Goal: Task Accomplishment & Management: Manage account settings

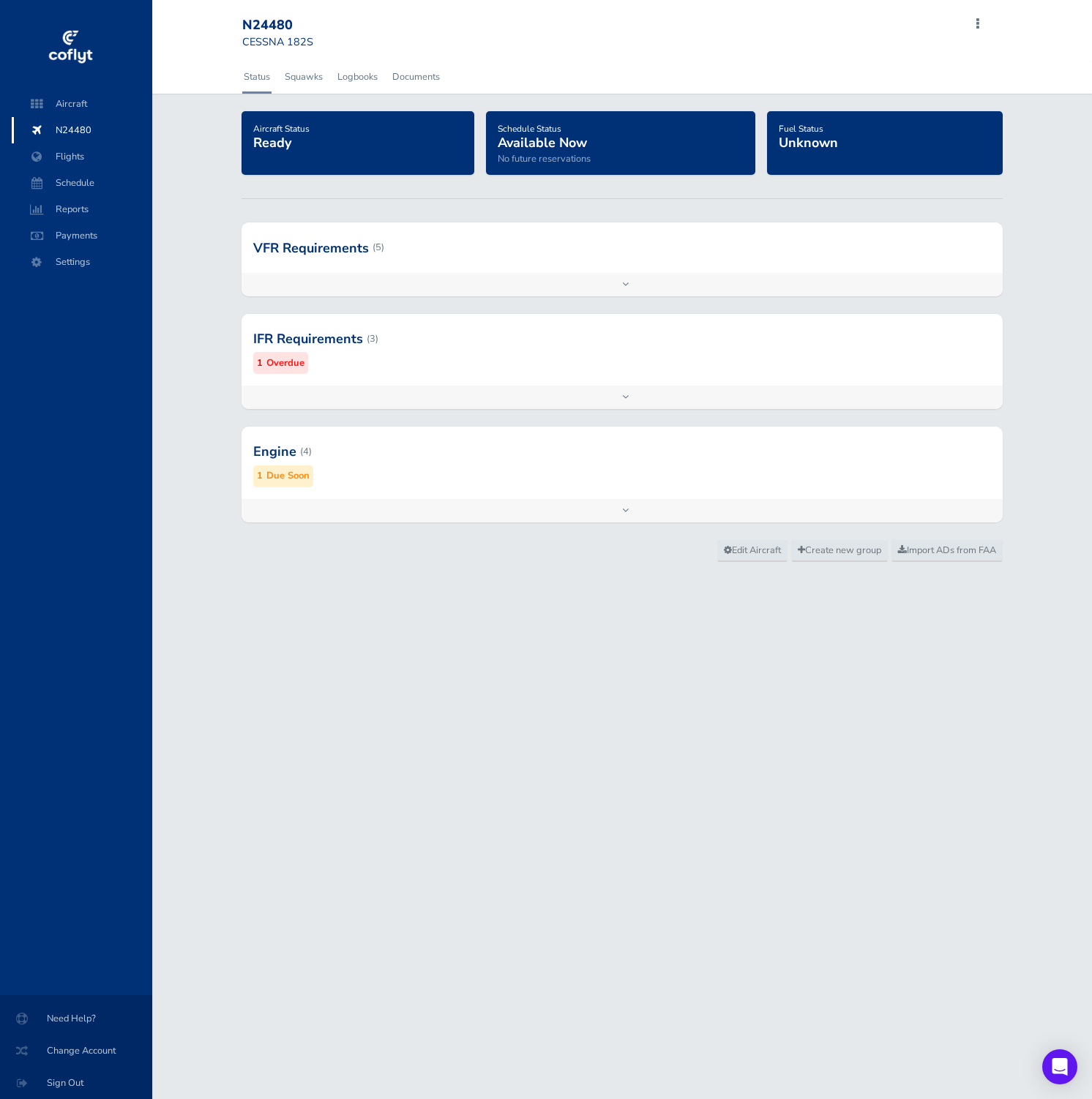
click at [388, 482] on div at bounding box center [622, 452] width 761 height 72
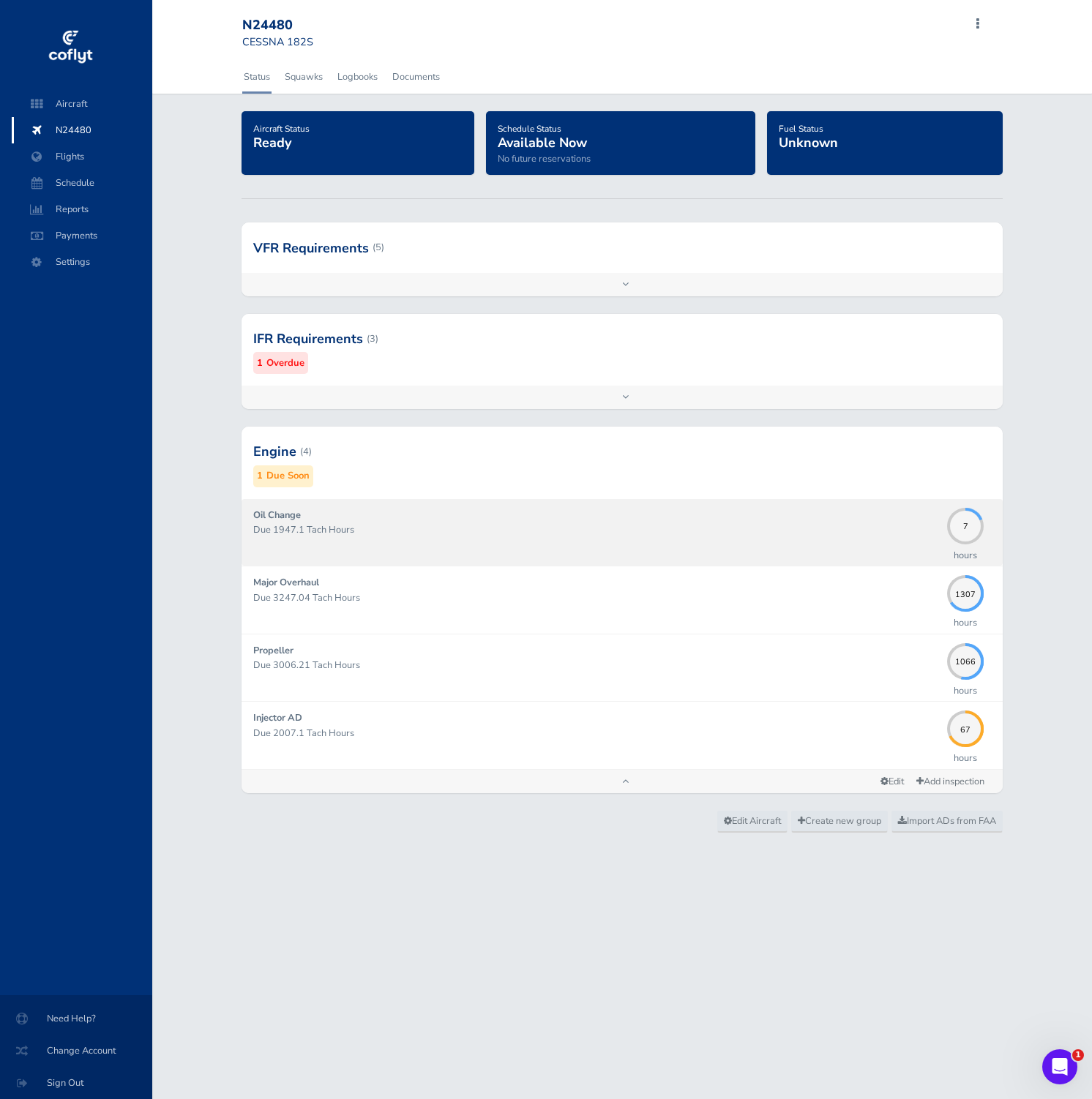
click at [867, 534] on p "Due 1947.1 Tach Hours" at bounding box center [596, 530] width 686 height 15
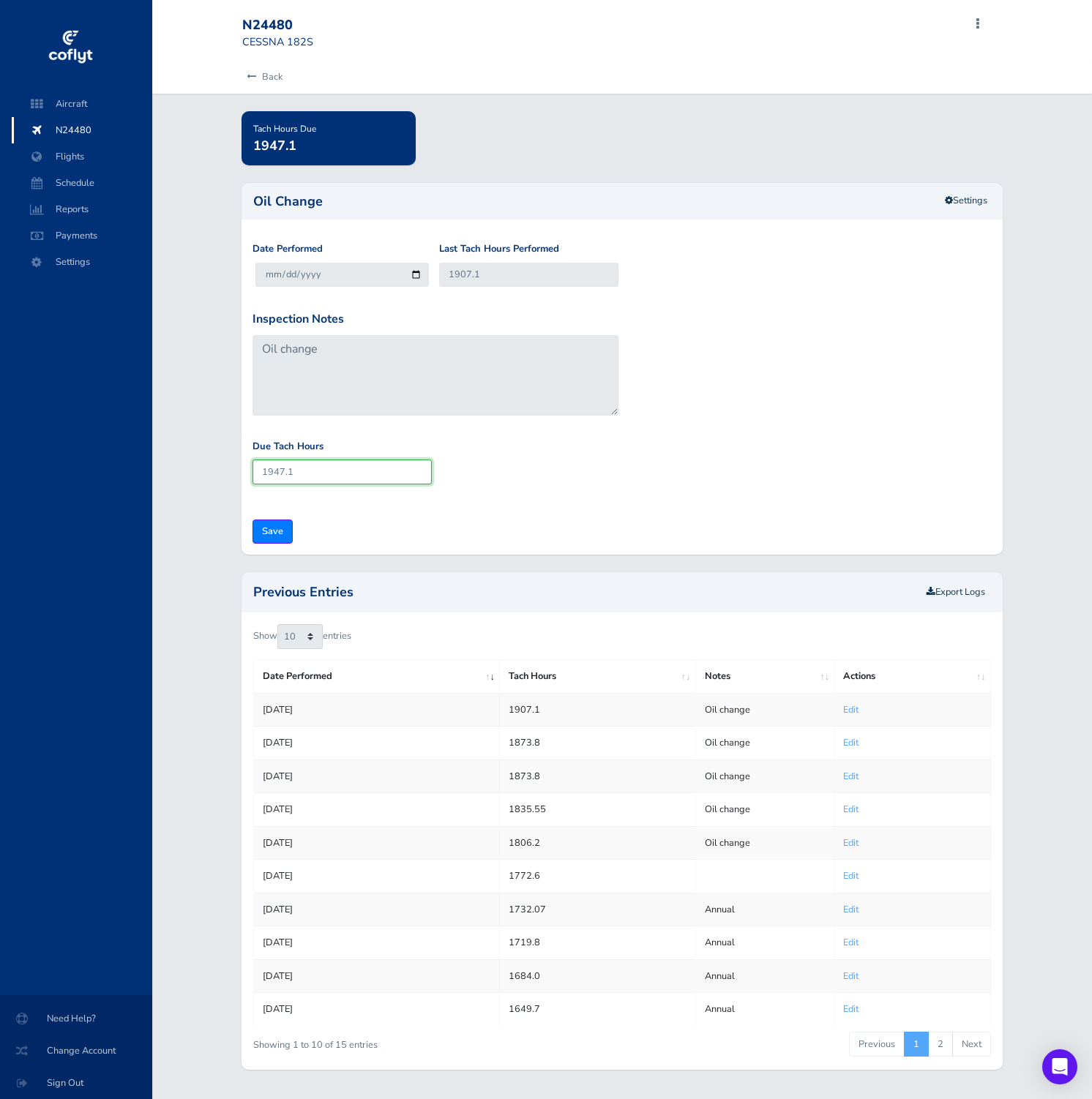
click at [338, 477] on input "1947.1" at bounding box center [342, 471] width 179 height 24
click at [971, 193] on link "Settings" at bounding box center [965, 201] width 62 height 24
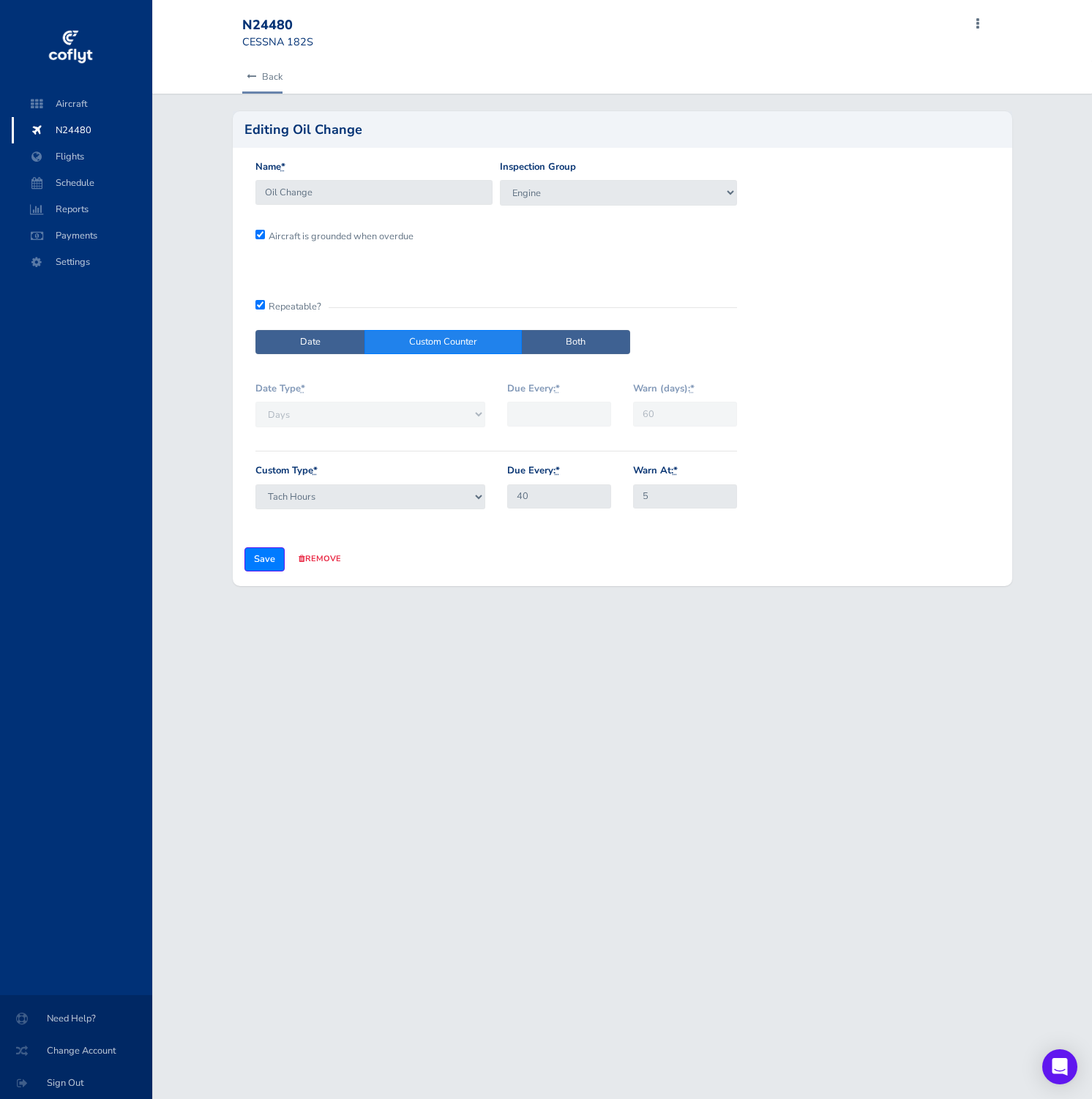
click at [249, 71] on link "Back" at bounding box center [263, 76] width 40 height 32
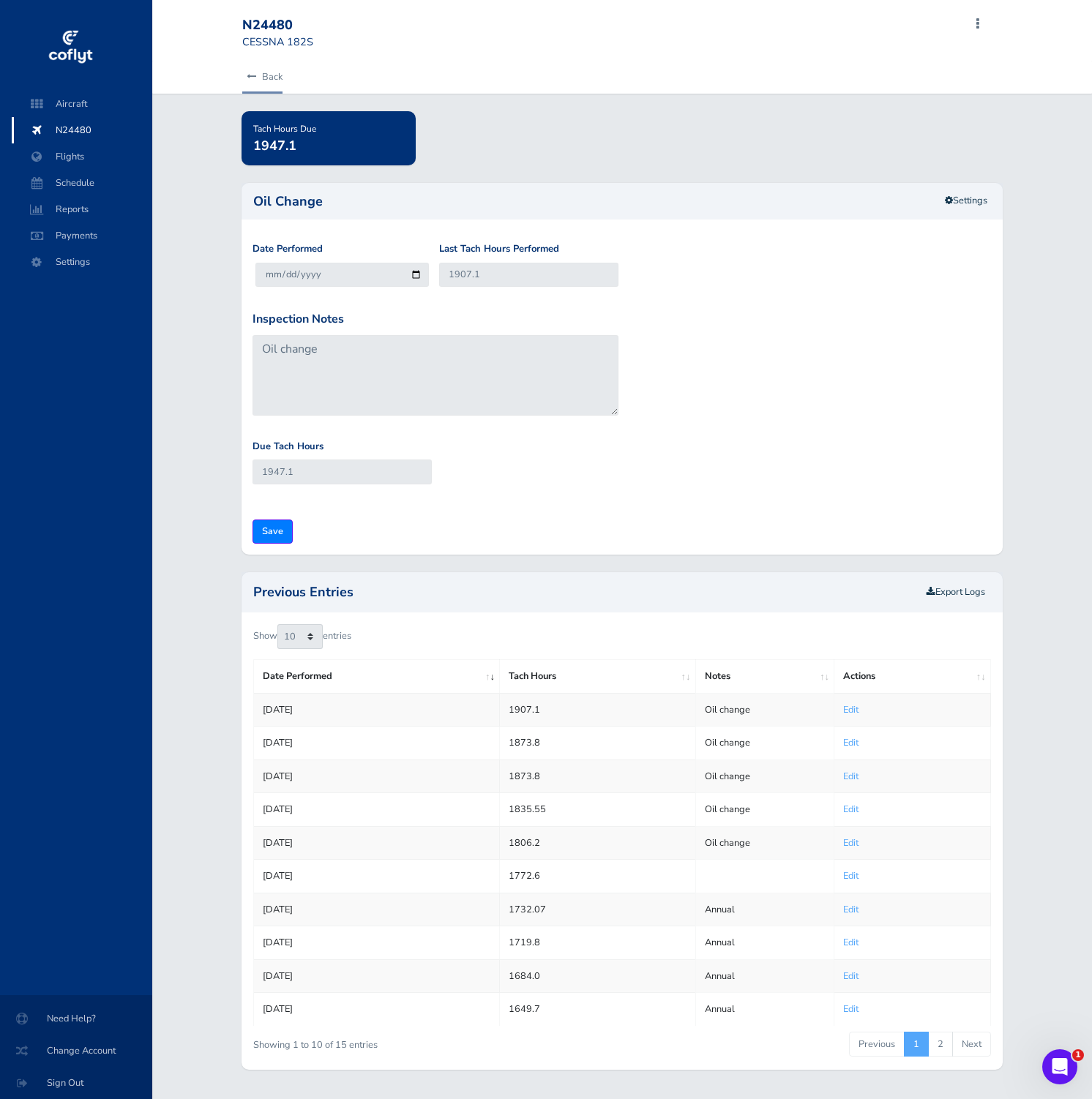
click at [253, 74] on icon at bounding box center [251, 77] width 9 height 9
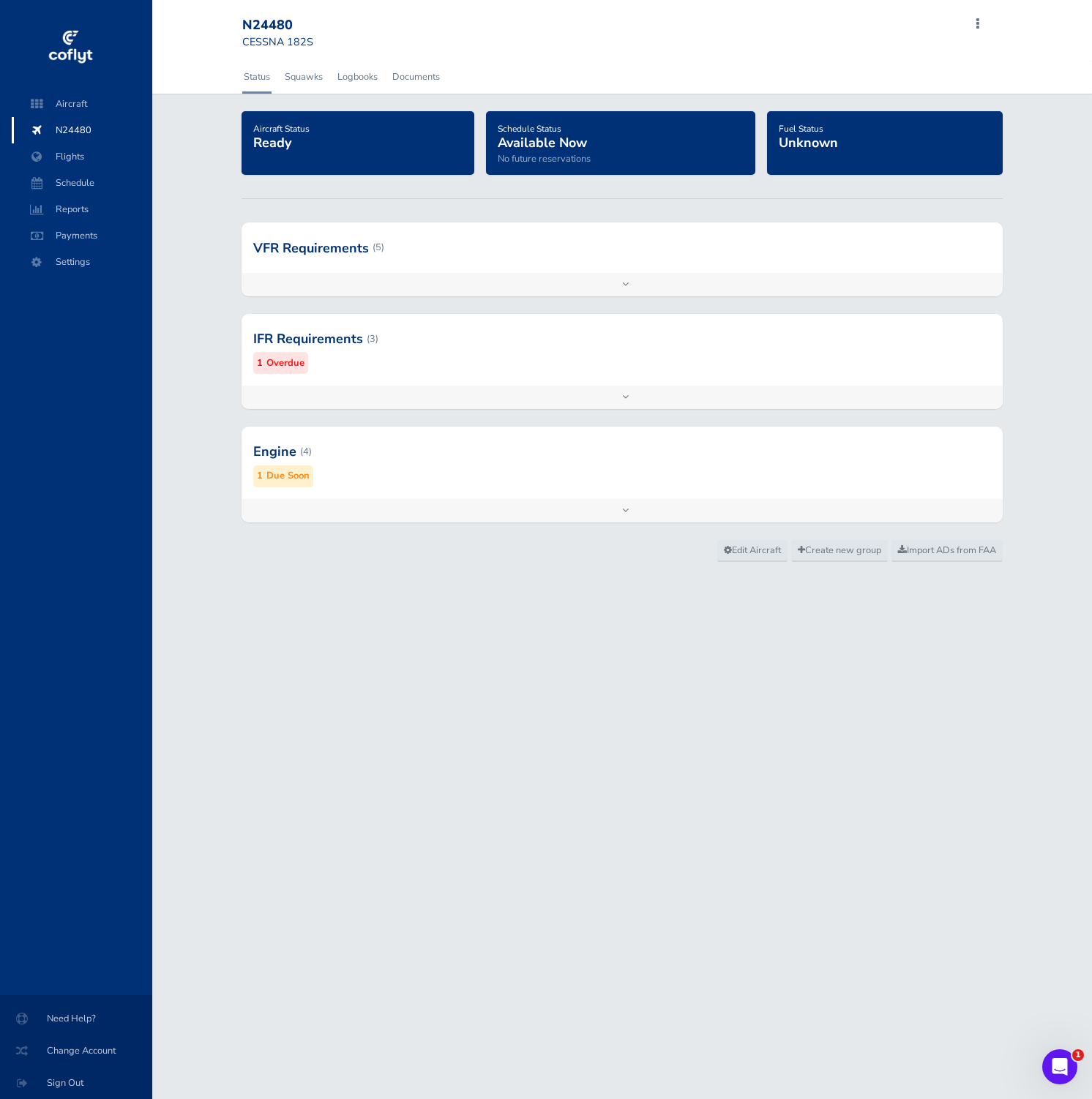
click at [506, 489] on div "Engine (4) 1 Due Soon" at bounding box center [622, 462] width 761 height 72
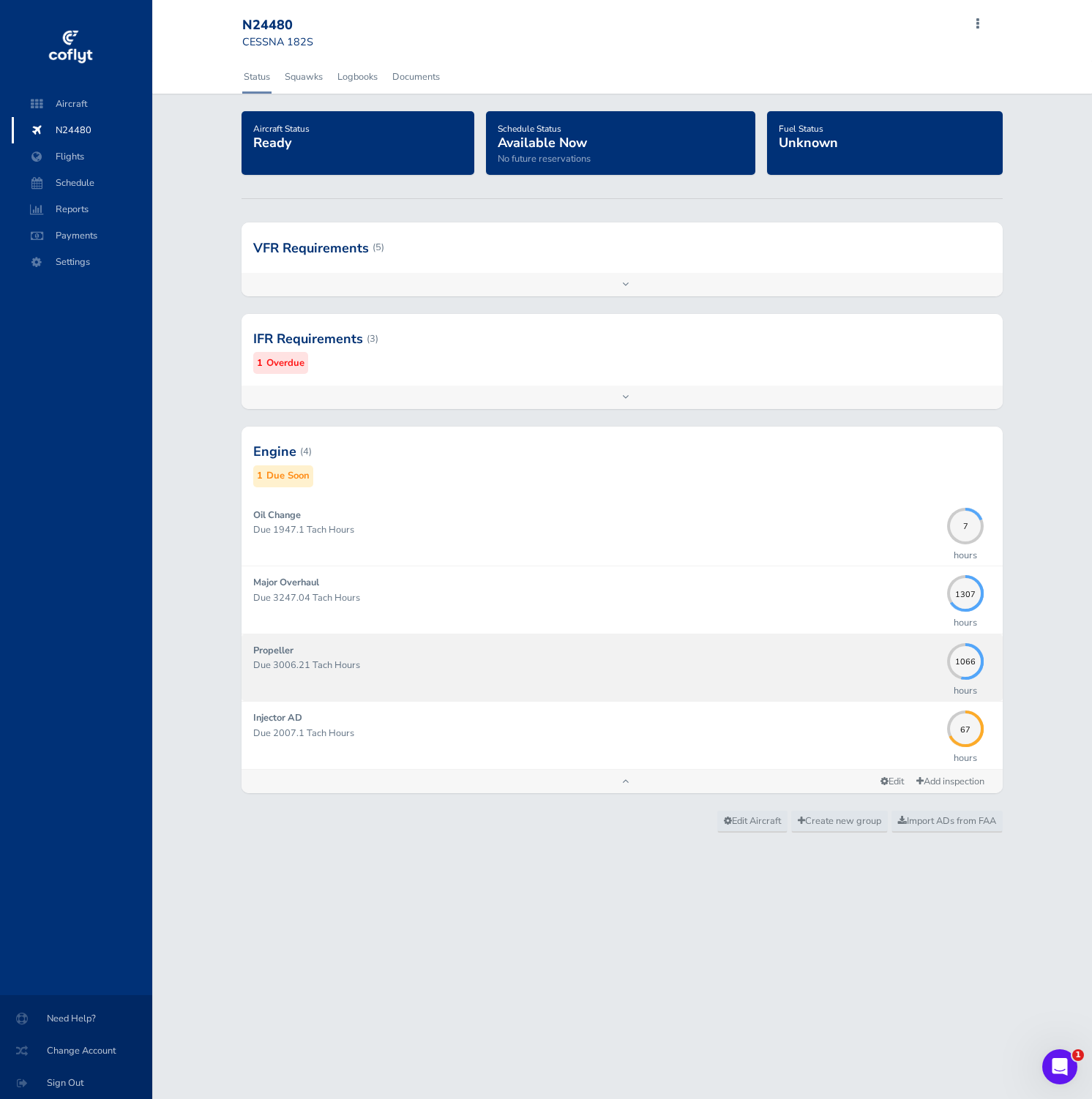
click at [713, 677] on div "Propeller Due 3006.21 Tach Hours" at bounding box center [596, 667] width 686 height 49
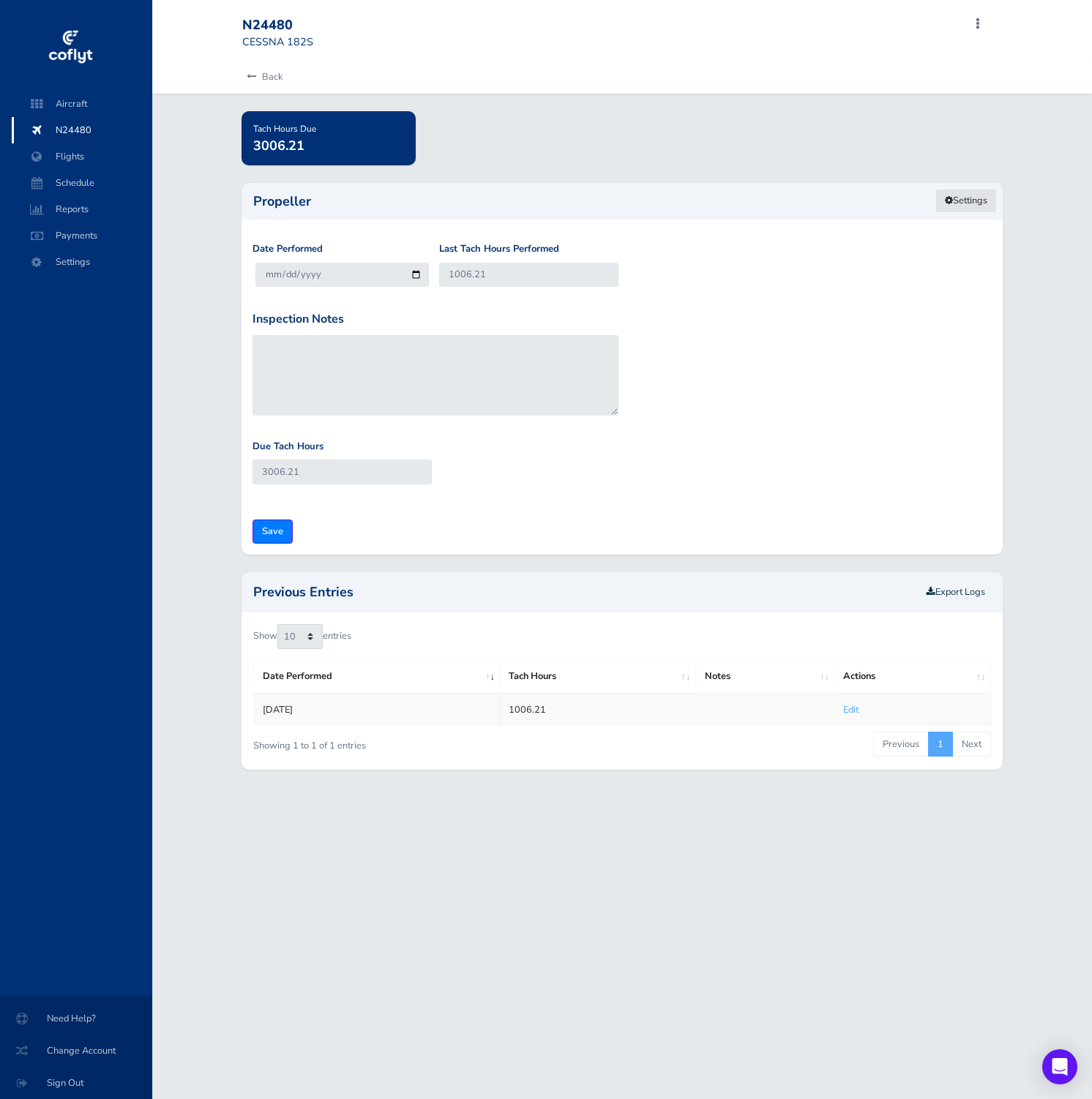
click at [959, 198] on link "Settings" at bounding box center [965, 201] width 62 height 24
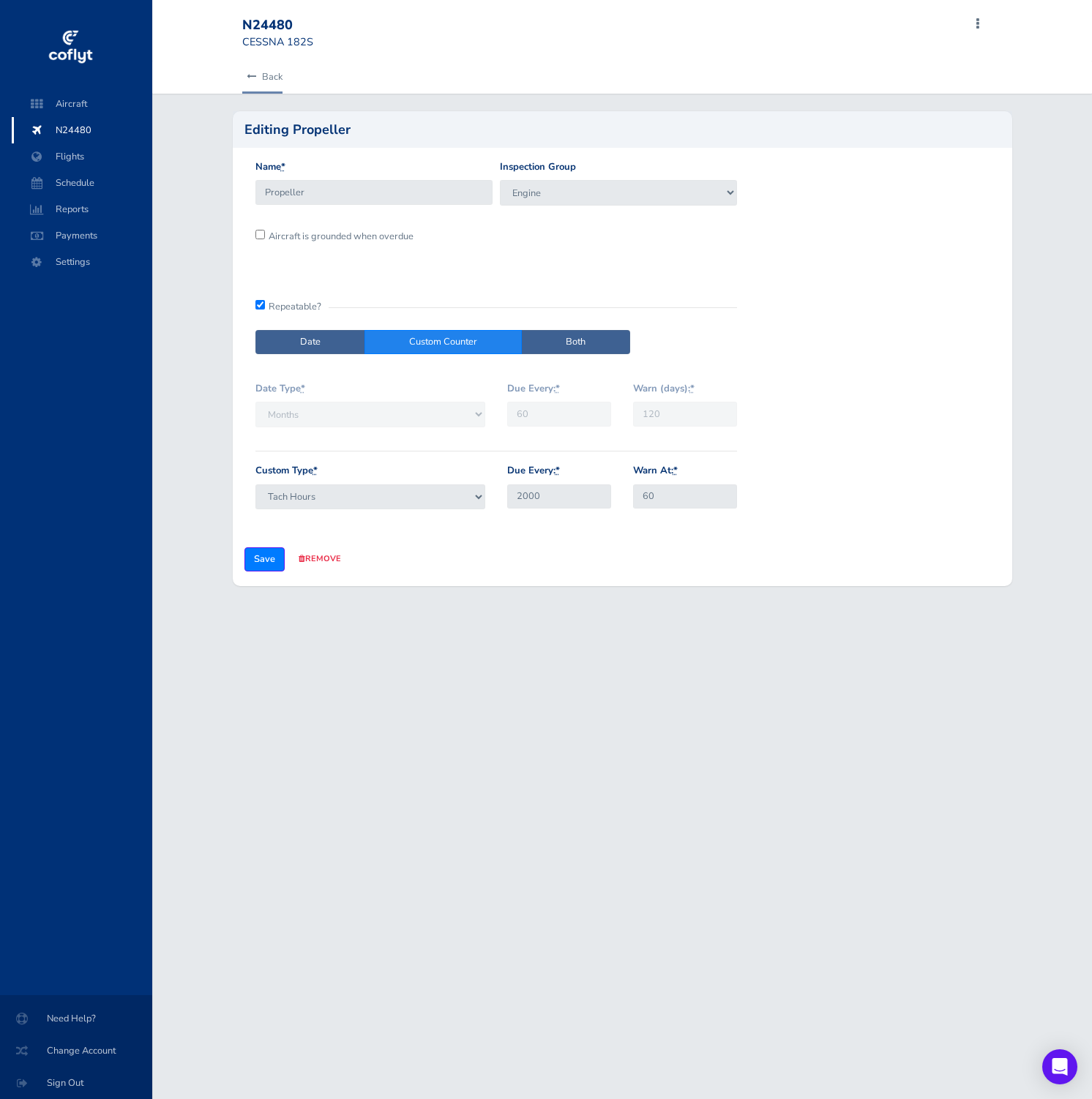
click at [258, 79] on link "Back" at bounding box center [263, 76] width 40 height 32
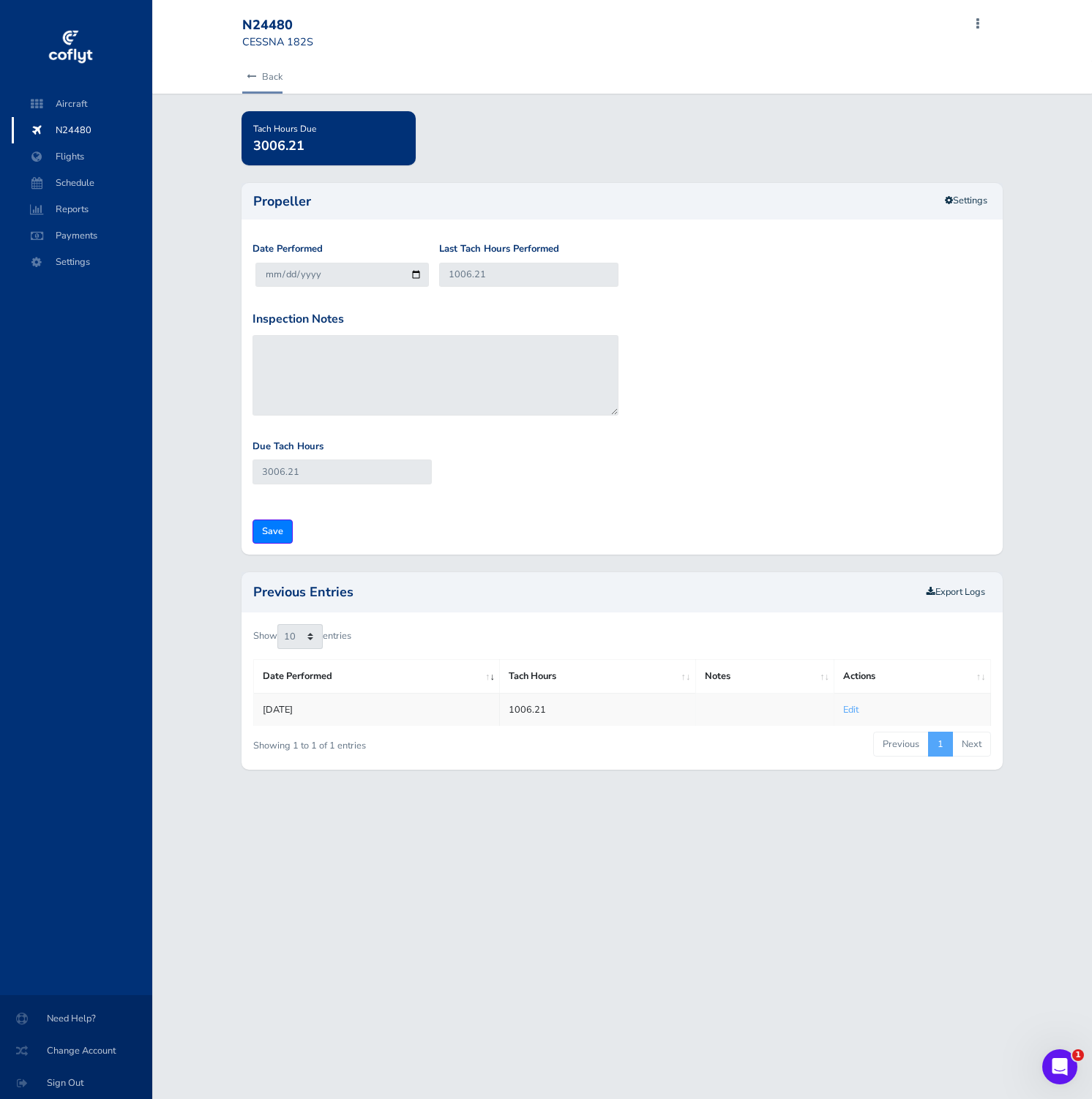
click at [252, 78] on icon at bounding box center [251, 77] width 9 height 9
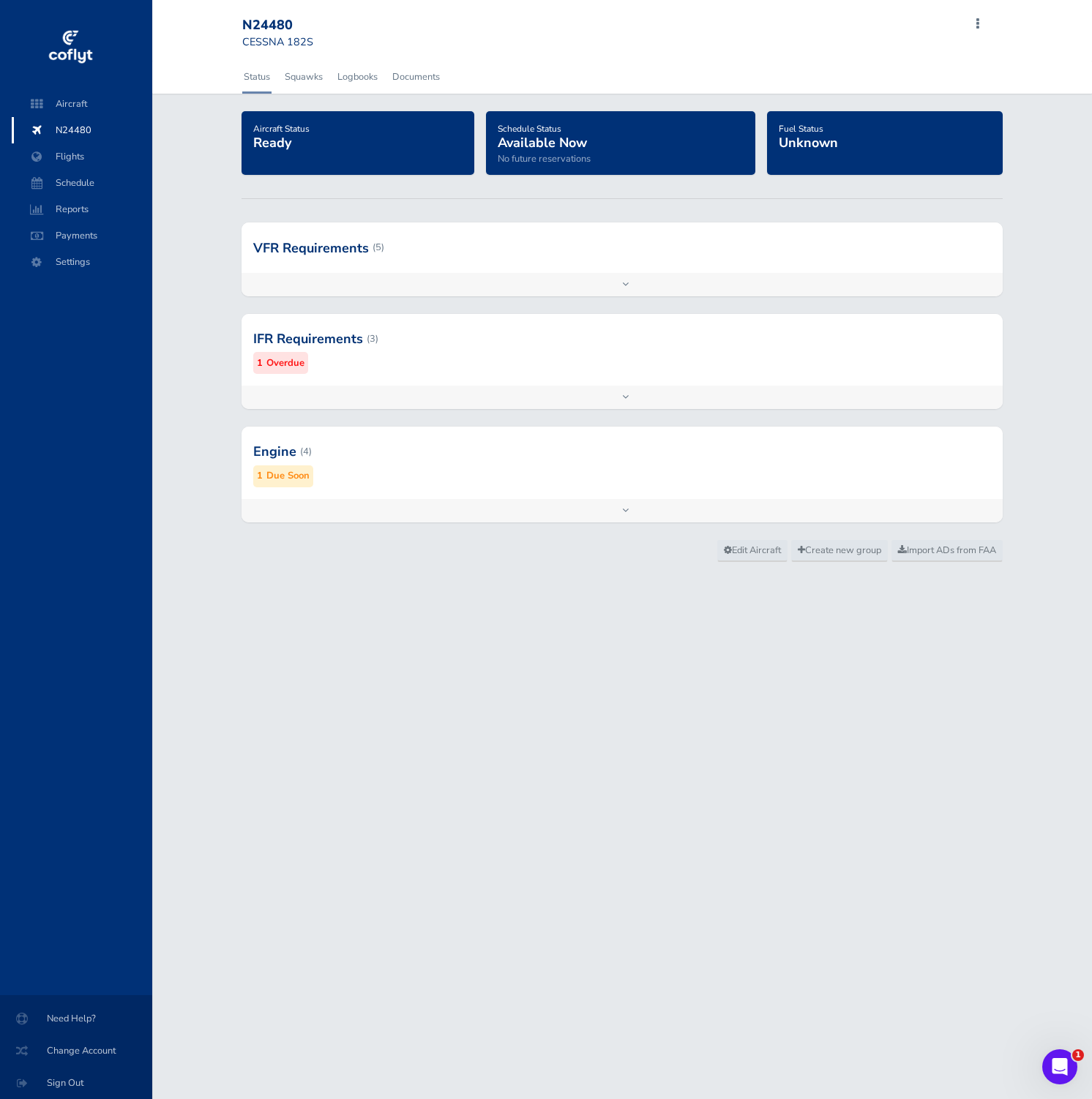
click at [388, 261] on div at bounding box center [622, 247] width 761 height 50
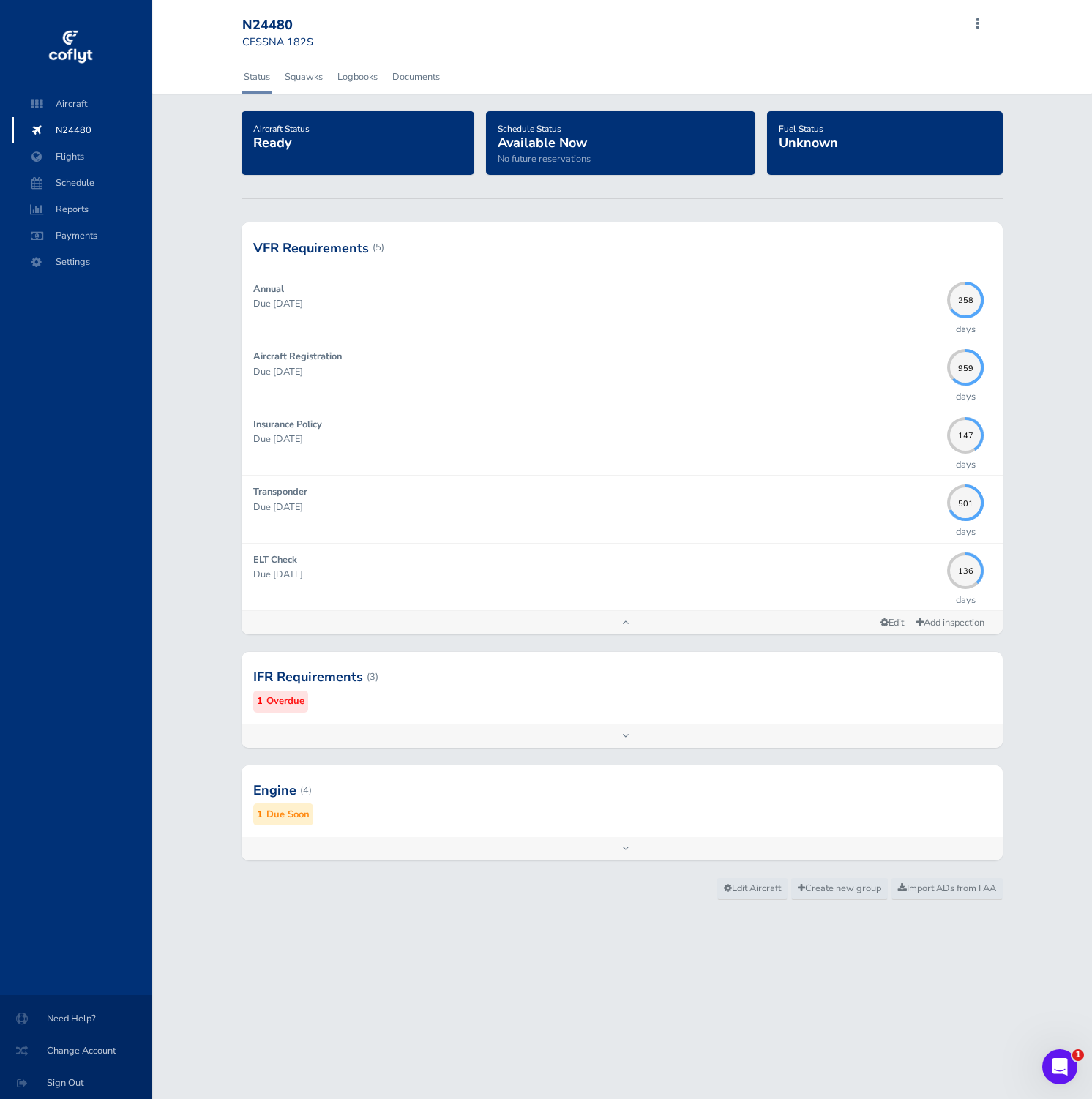
click at [397, 667] on div at bounding box center [622, 677] width 761 height 72
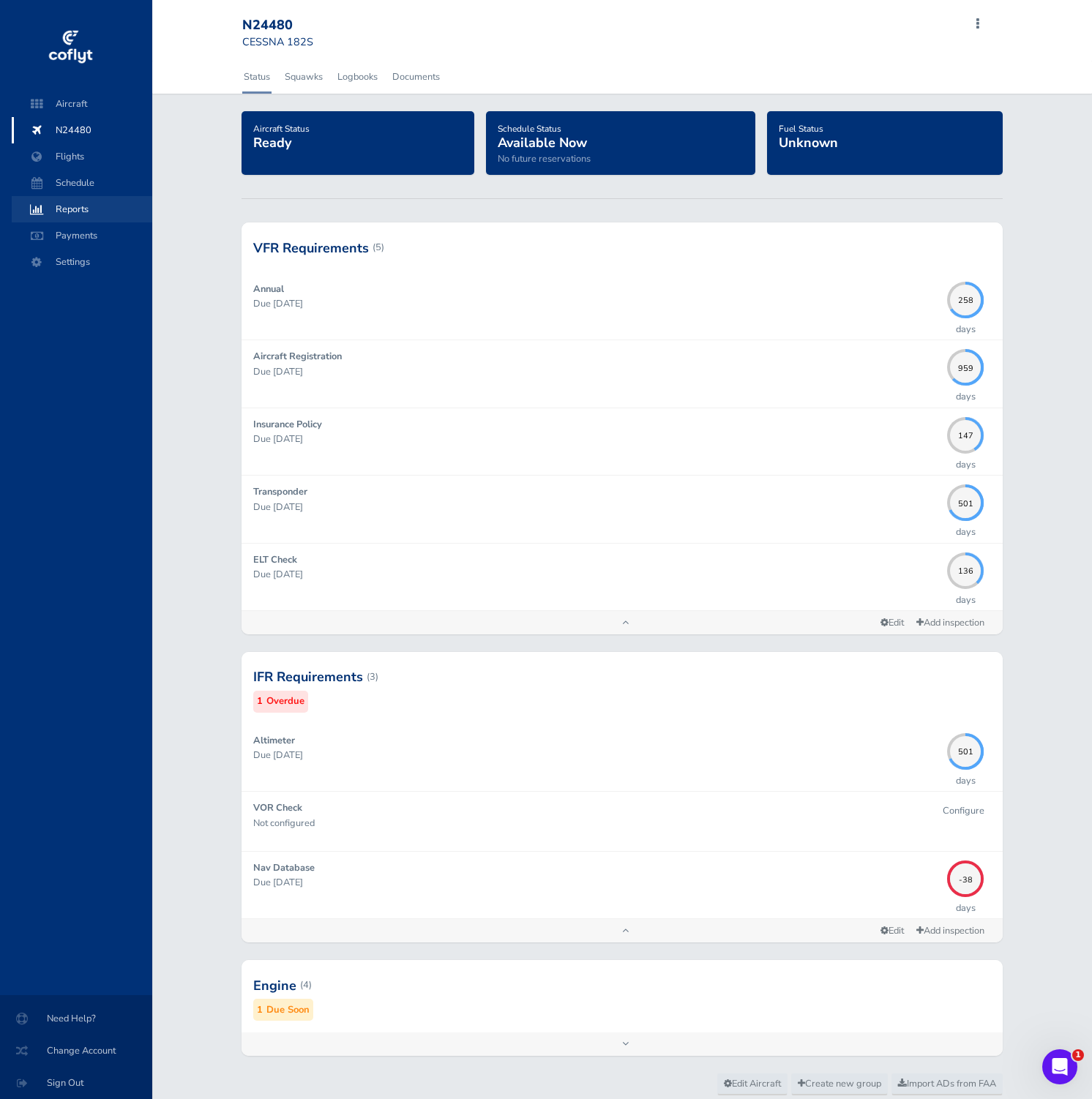
click at [91, 211] on span "Reports" at bounding box center [82, 209] width 111 height 27
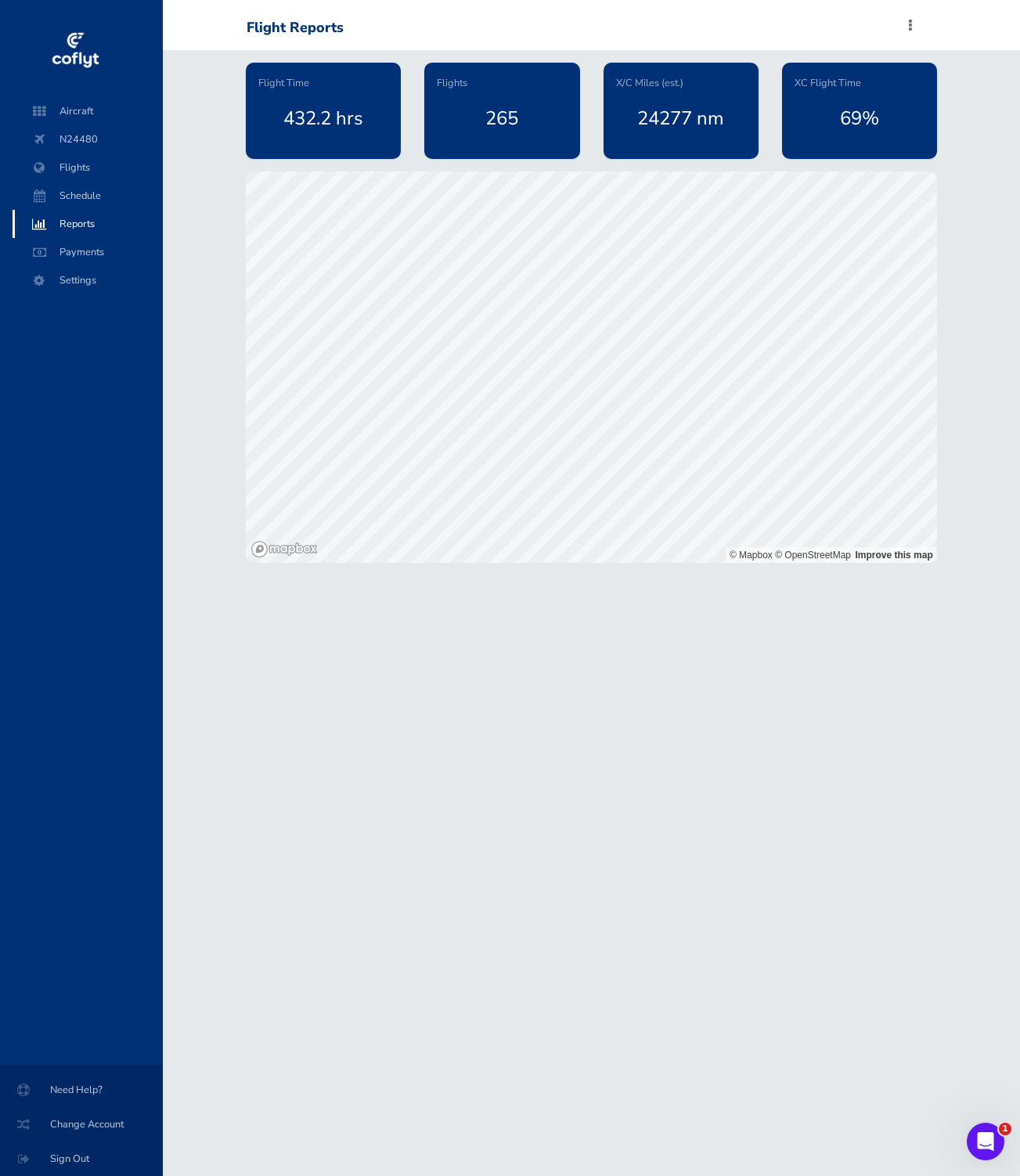
click at [221, 307] on div "Flight Time 432.2 hrs Flights 265 X/C Miles (est.) 24277 nm XC Flight Time 69% …" at bounding box center [592, 307] width 857 height 513
click at [121, 167] on span "Flights" at bounding box center [87, 167] width 119 height 28
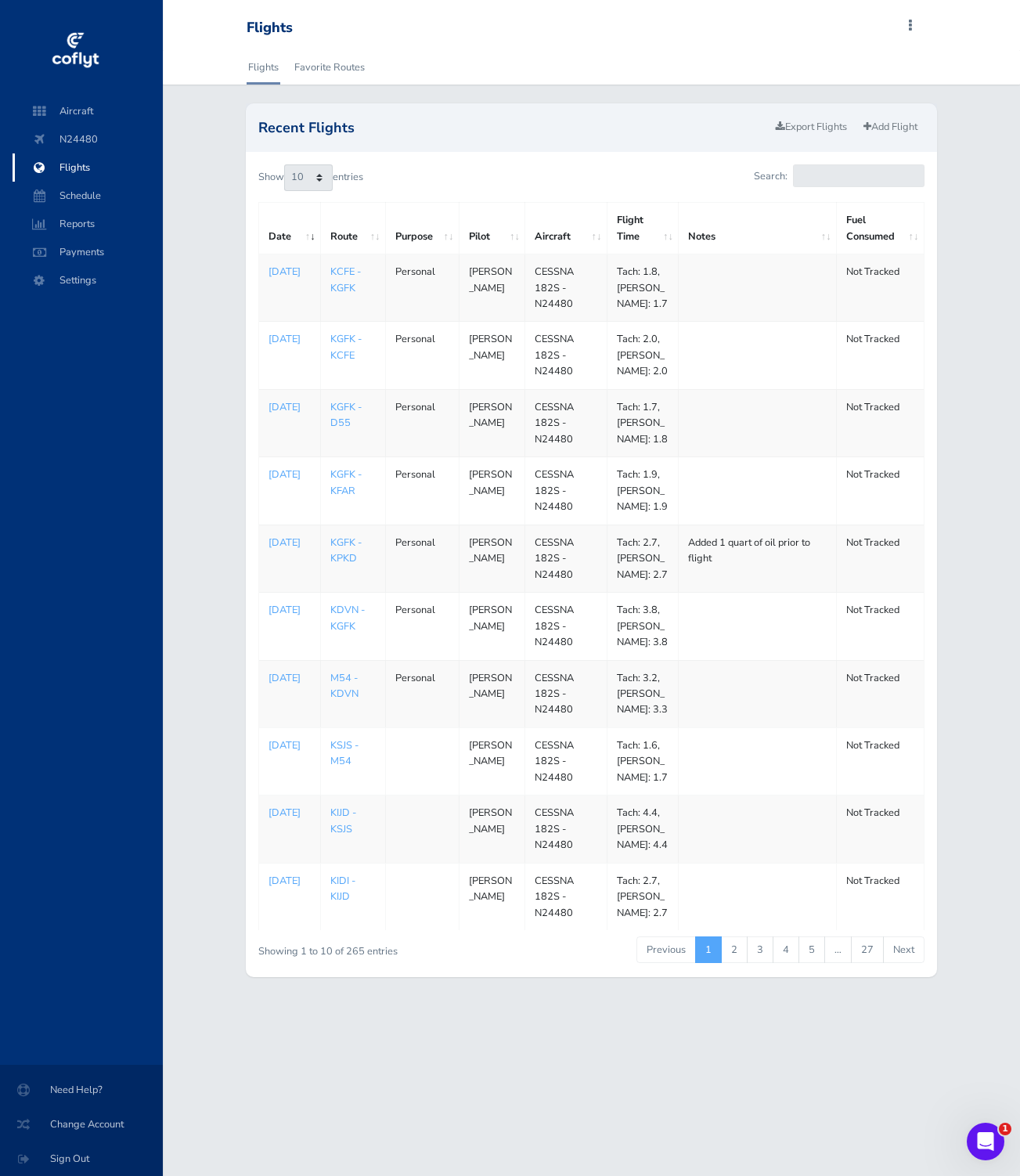
click at [756, 287] on td at bounding box center [758, 288] width 158 height 68
click at [897, 124] on link "Add Flight" at bounding box center [890, 127] width 68 height 23
click at [766, 271] on td at bounding box center [758, 288] width 158 height 68
click at [887, 124] on link "Add Flight" at bounding box center [890, 127] width 68 height 23
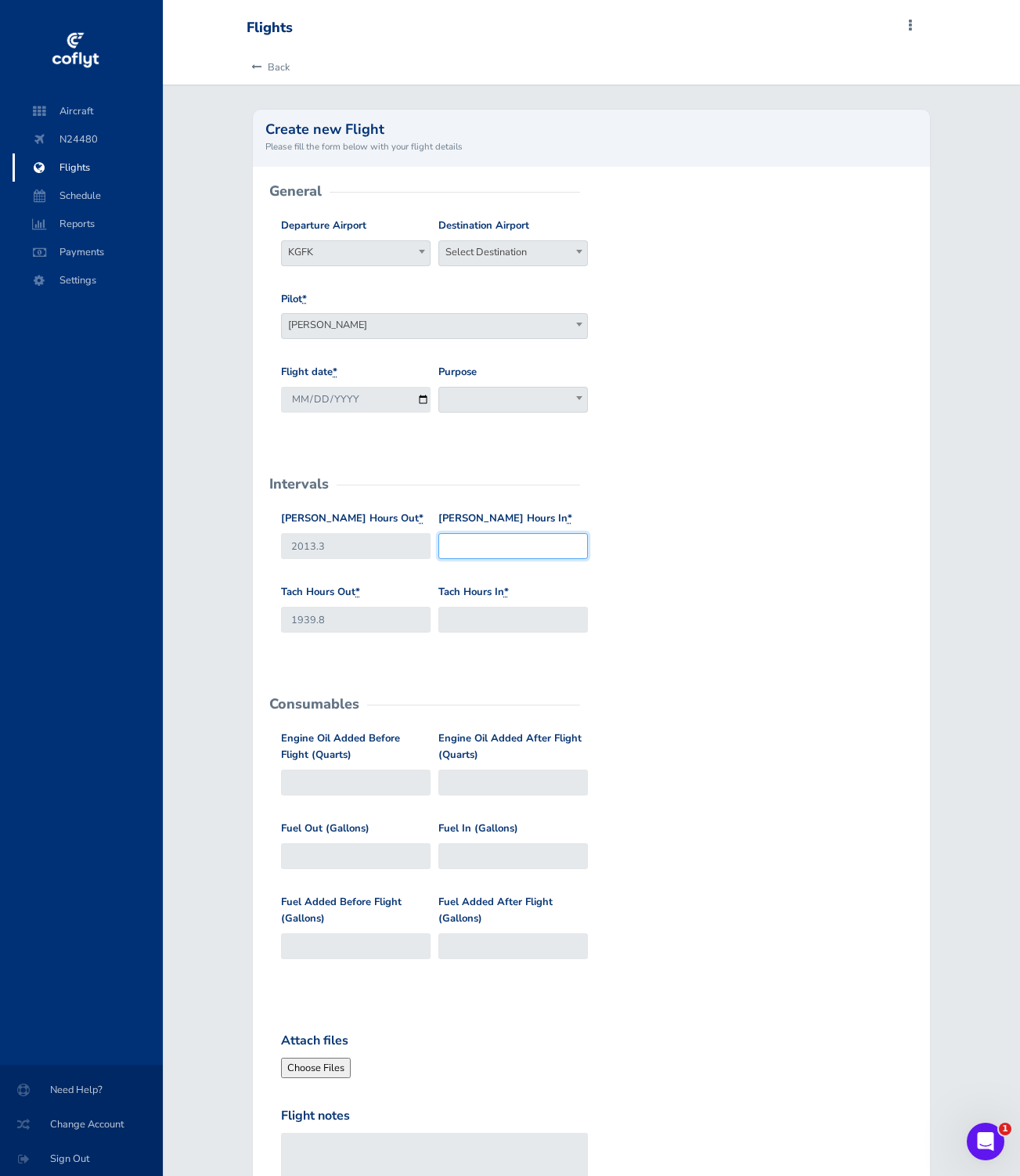
click at [573, 559] on input "Hobbs Hours In *" at bounding box center [513, 546] width 149 height 26
click at [82, 129] on span "N24480" at bounding box center [87, 139] width 119 height 28
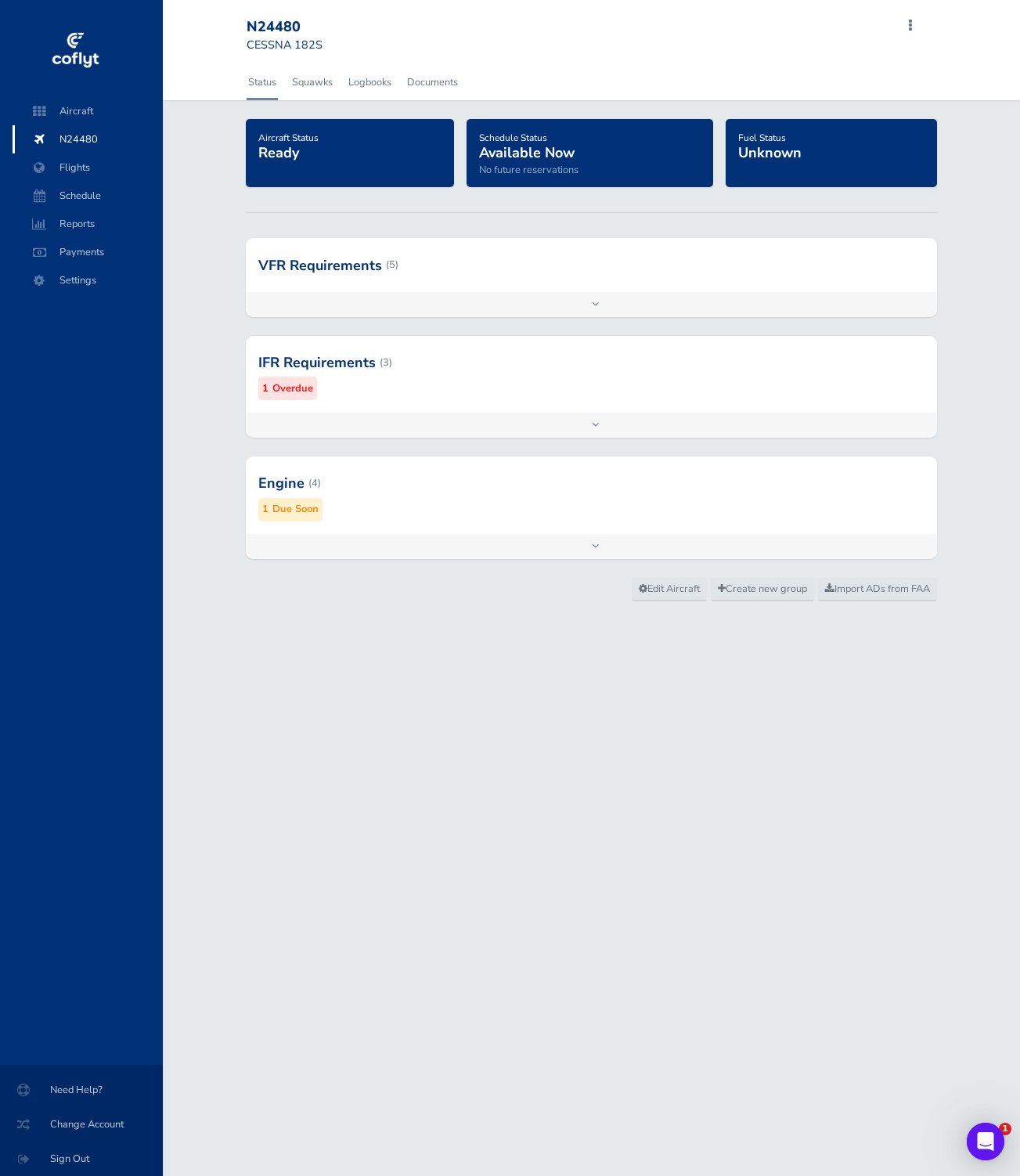
click at [418, 360] on div at bounding box center [591, 363] width 691 height 77
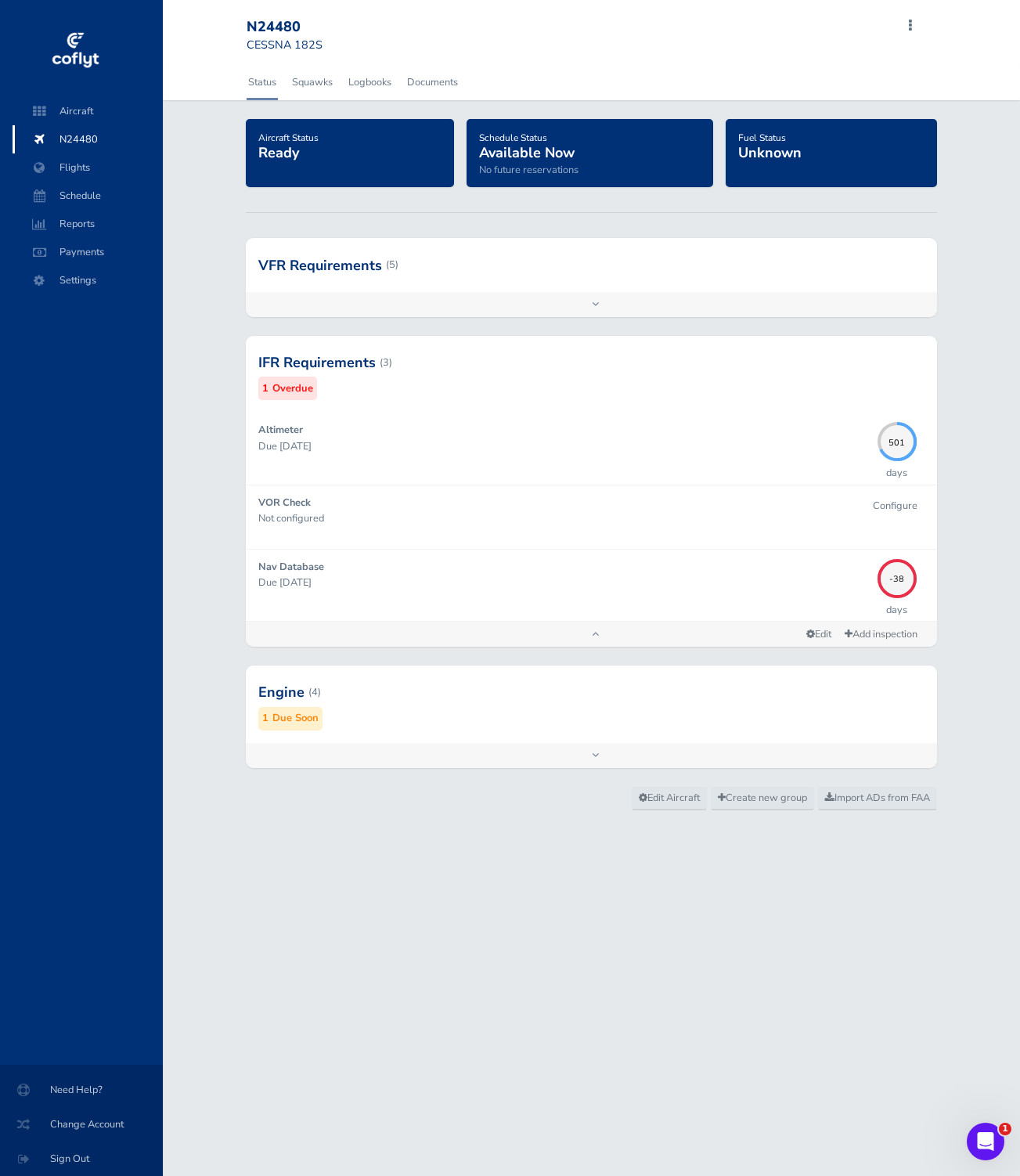
click at [481, 692] on div at bounding box center [591, 692] width 691 height 77
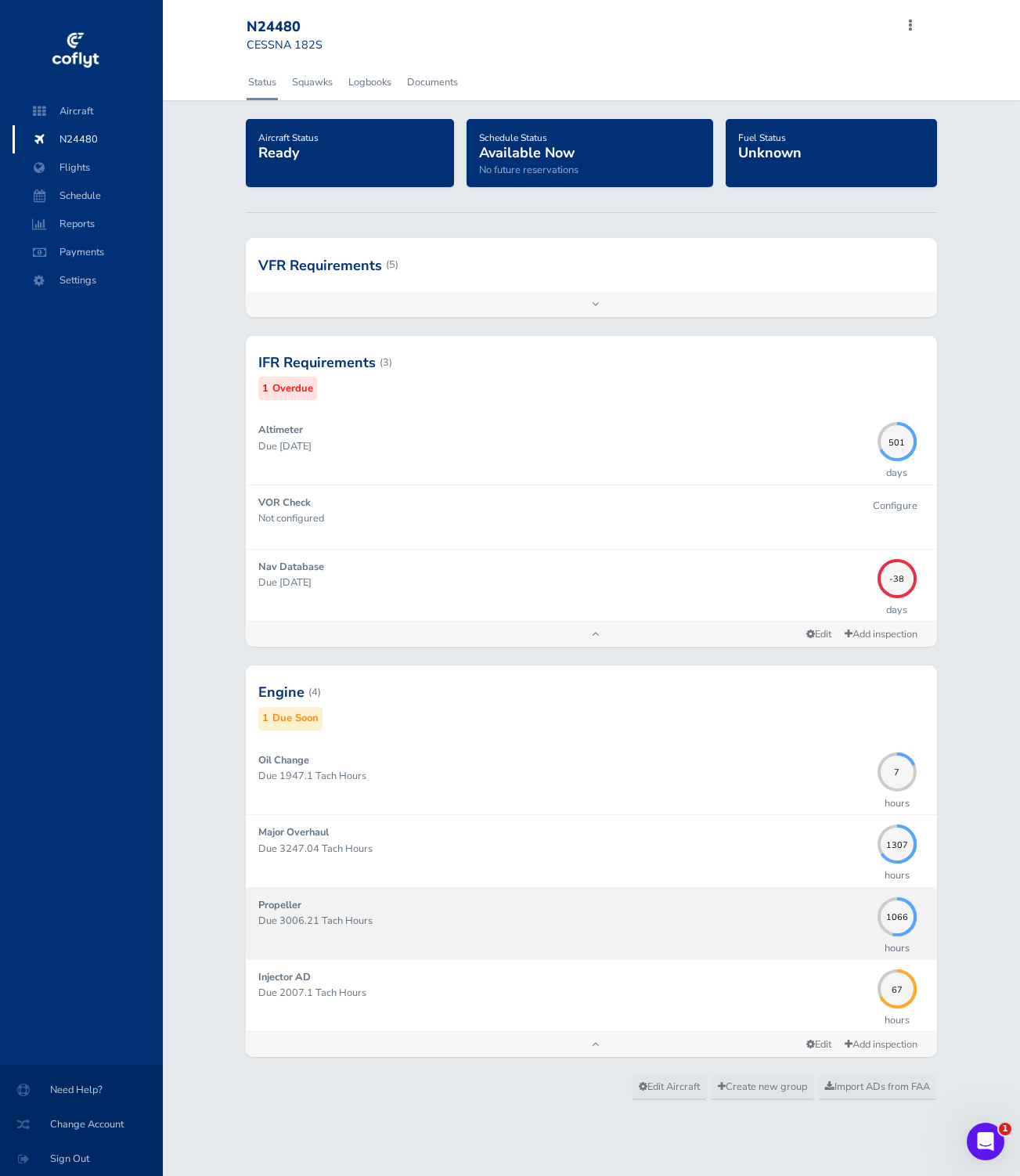
click at [410, 891] on link "Propeller Due 3006.21 Tach Hours 1066 hours" at bounding box center [591, 923] width 691 height 71
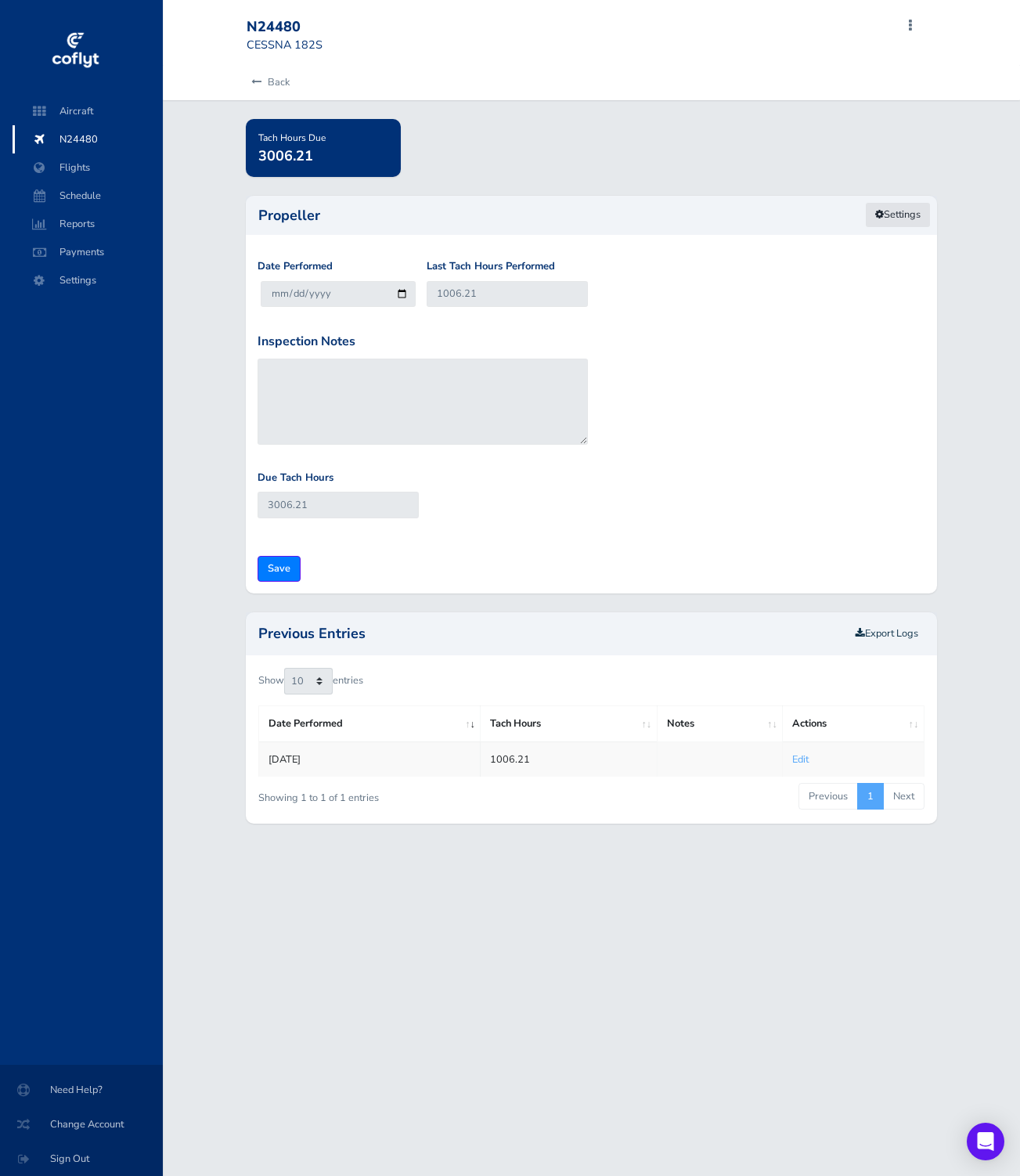
click at [887, 219] on link "Settings" at bounding box center [897, 215] width 66 height 26
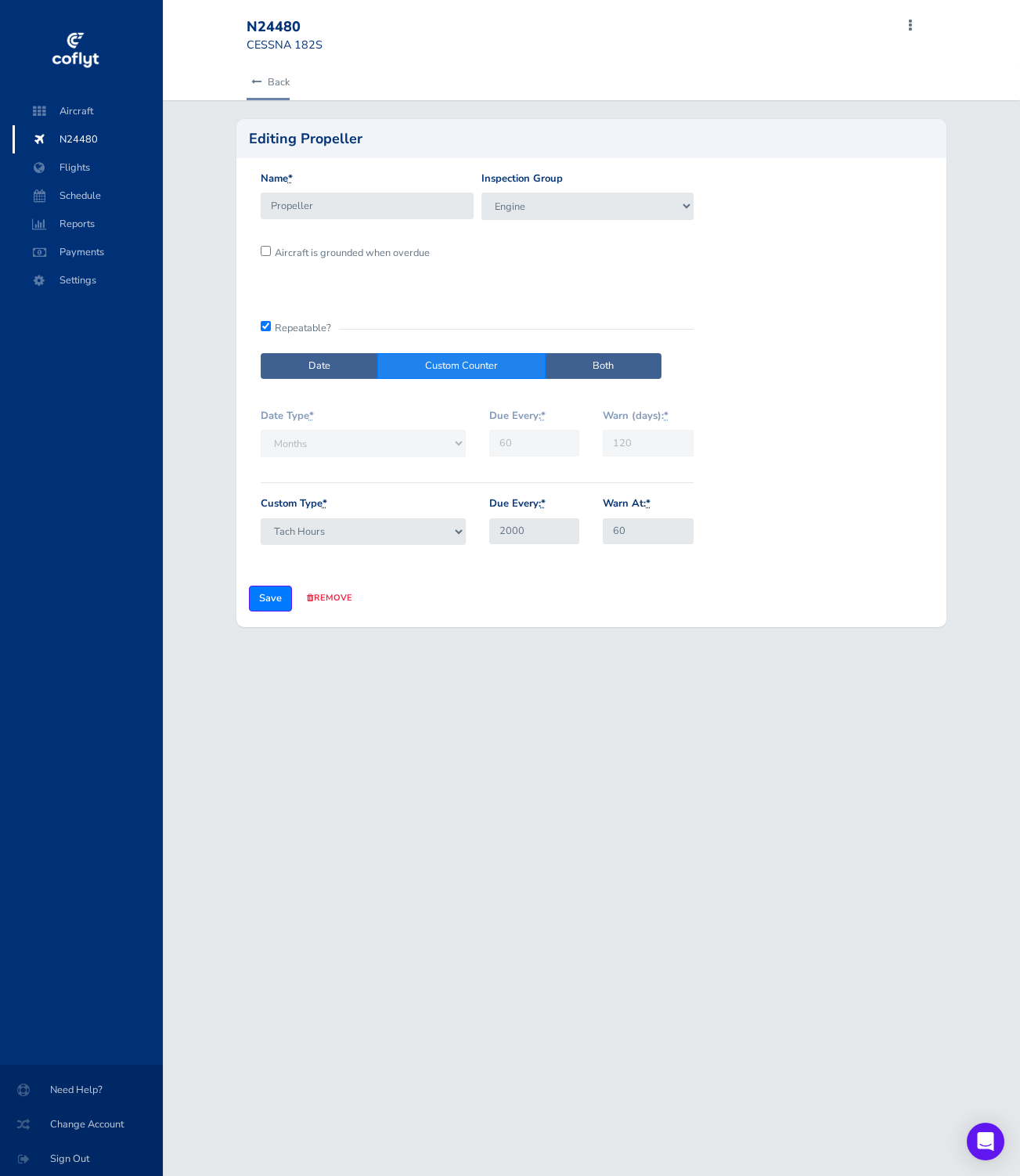
click at [248, 79] on link "Back" at bounding box center [268, 82] width 43 height 34
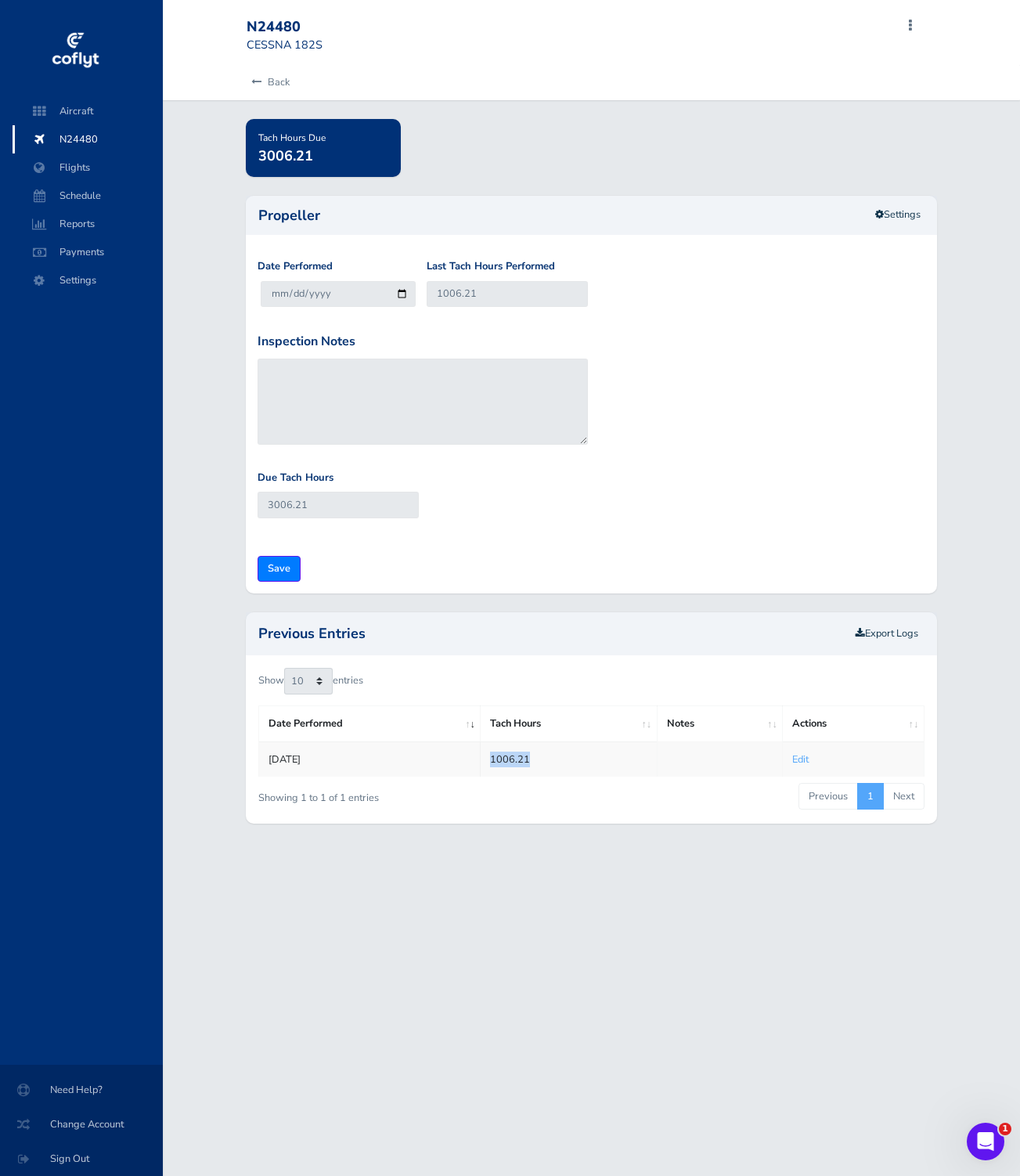
drag, startPoint x: 537, startPoint y: 756, endPoint x: 484, endPoint y: 756, distance: 53.0
click at [484, 756] on td "1006.21" at bounding box center [568, 758] width 176 height 35
copy td "1006.21"
click at [97, 279] on span "Settings" at bounding box center [87, 280] width 119 height 28
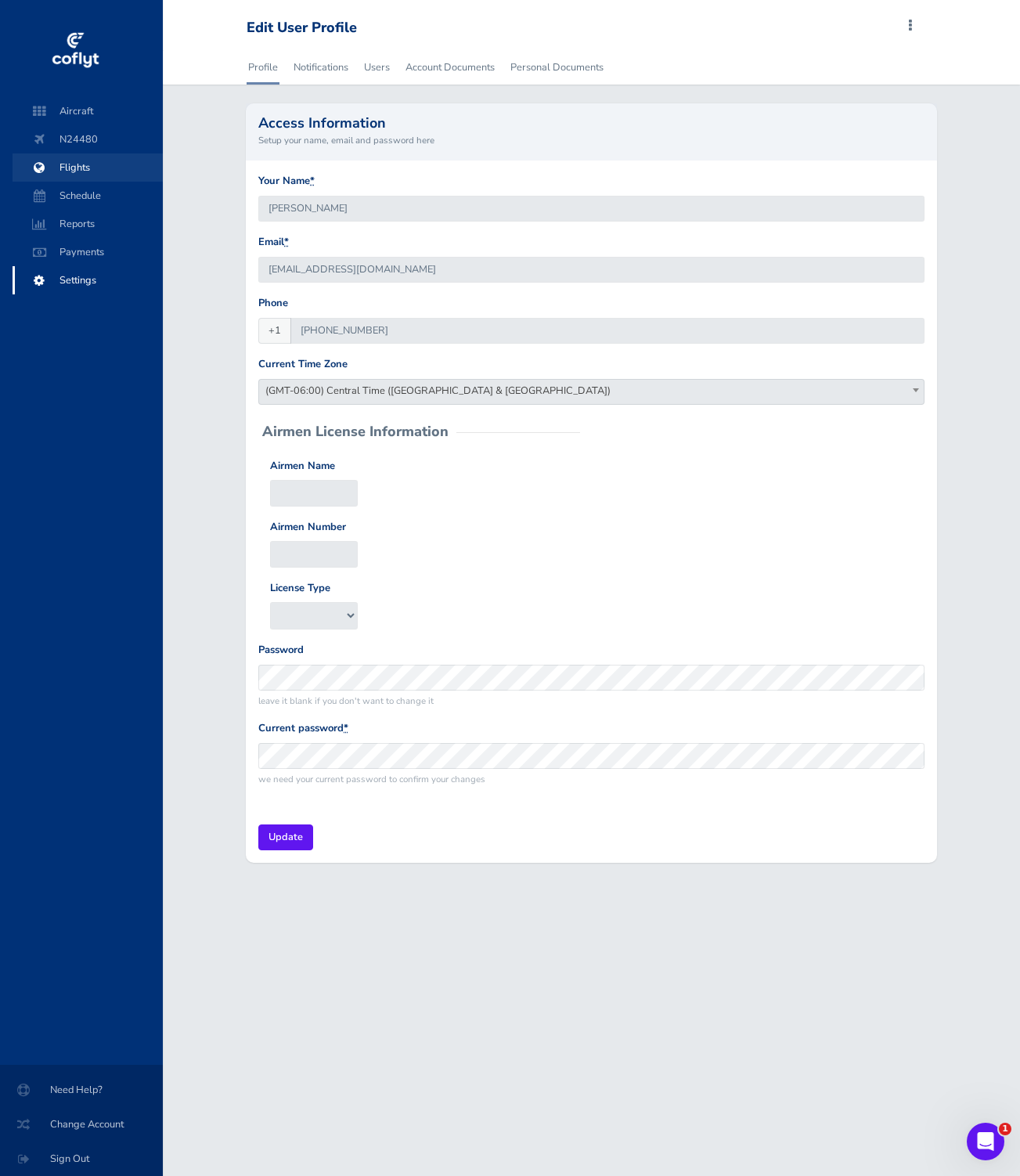
click at [114, 161] on span "Flights" at bounding box center [87, 167] width 119 height 28
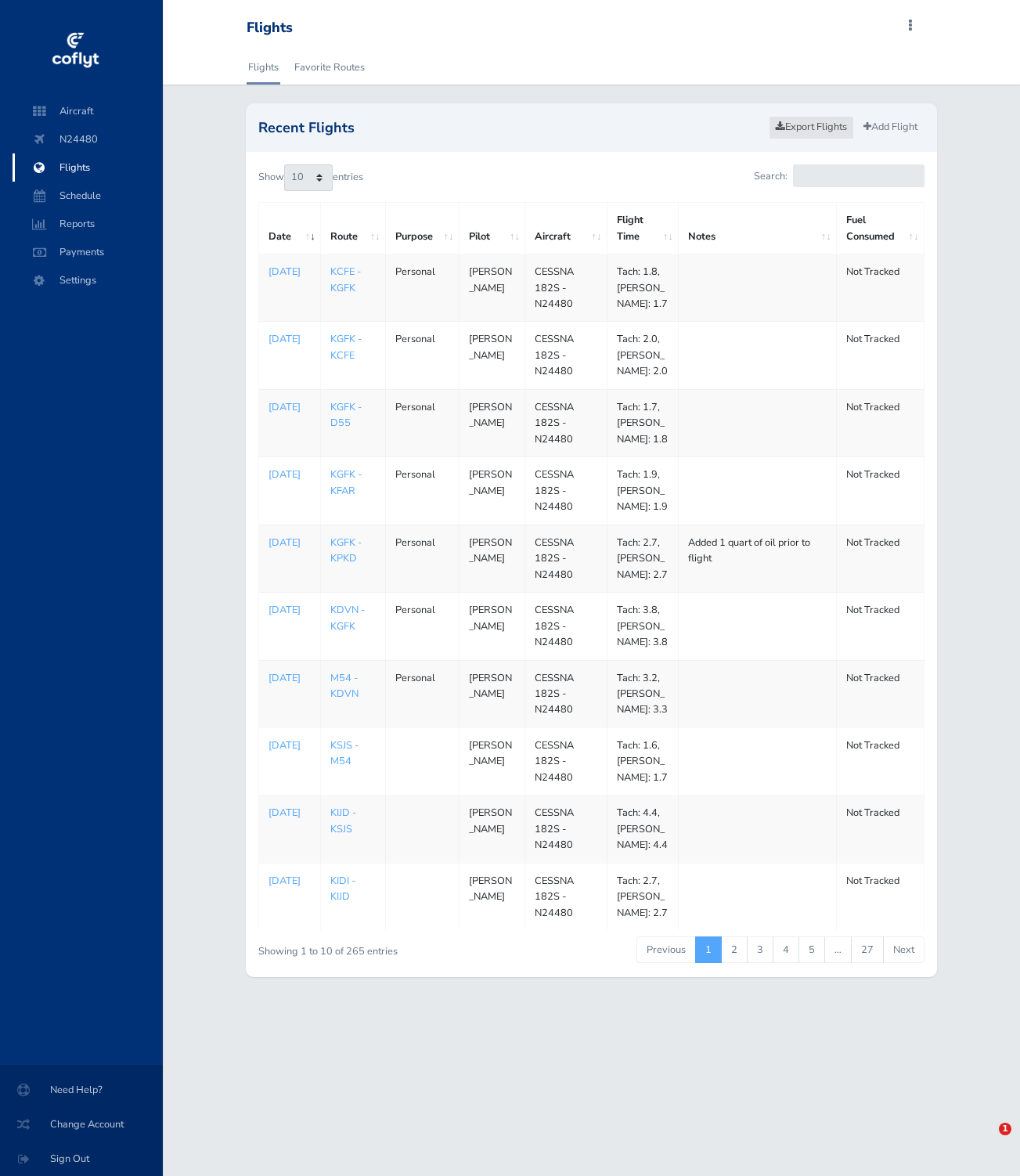
click at [815, 133] on link "Export Flights" at bounding box center [811, 127] width 85 height 23
